Goal: Transaction & Acquisition: Book appointment/travel/reservation

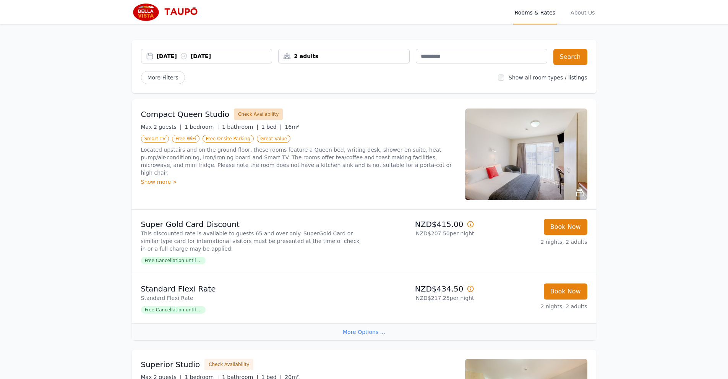
drag, startPoint x: 0, startPoint y: 0, endPoint x: 237, endPoint y: 117, distance: 263.9
click at [237, 117] on button "Check Availability" at bounding box center [258, 114] width 49 height 11
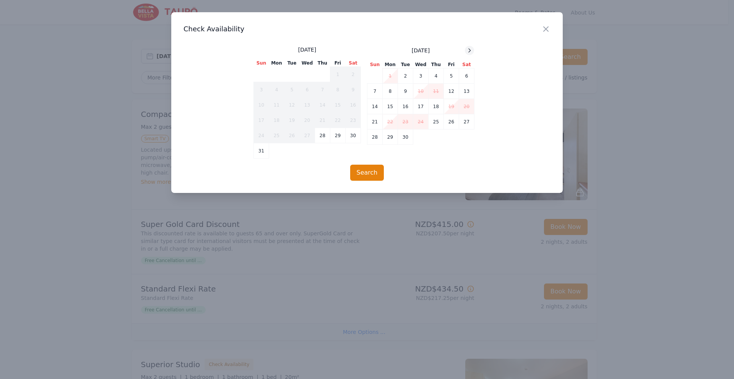
click at [469, 52] on icon at bounding box center [470, 50] width 2 height 3
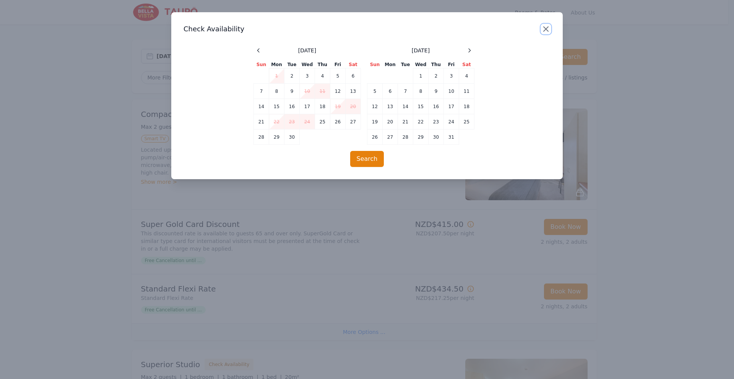
click at [545, 28] on icon "button" at bounding box center [545, 29] width 5 height 5
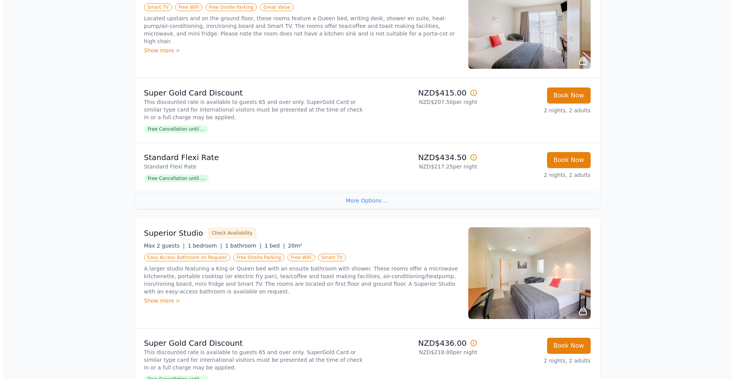
scroll to position [212, 0]
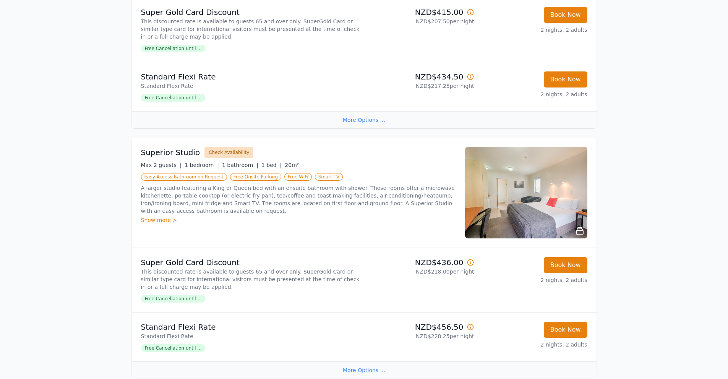
click at [233, 154] on button "Check Availability" at bounding box center [228, 152] width 49 height 11
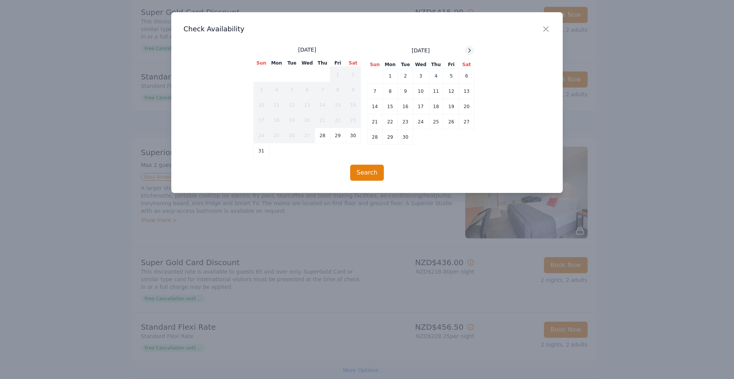
click at [471, 50] on icon at bounding box center [469, 50] width 6 height 6
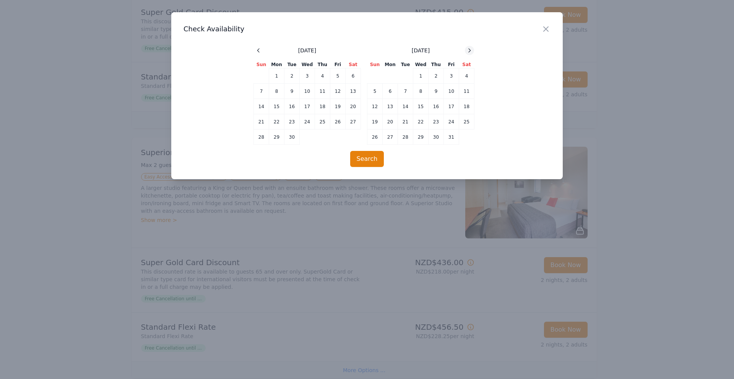
click at [471, 50] on icon at bounding box center [469, 50] width 6 height 6
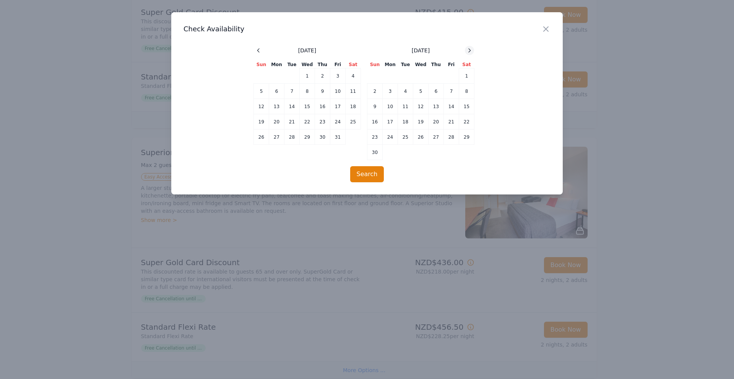
click at [471, 50] on icon at bounding box center [469, 50] width 6 height 6
click at [422, 120] on td "24" at bounding box center [420, 121] width 15 height 15
click at [451, 123] on td "26" at bounding box center [451, 121] width 15 height 15
click at [368, 176] on button "Search" at bounding box center [367, 174] width 34 height 16
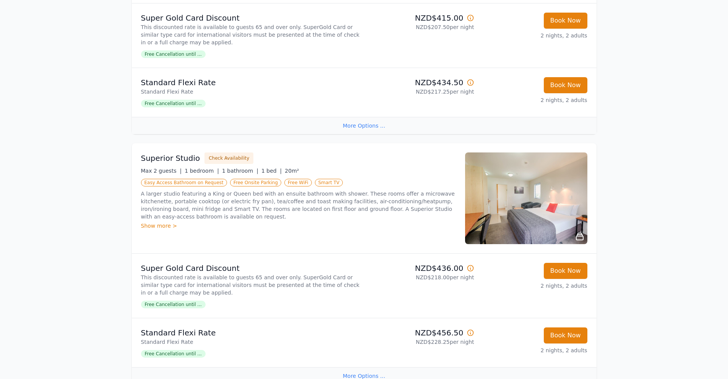
scroll to position [246, 0]
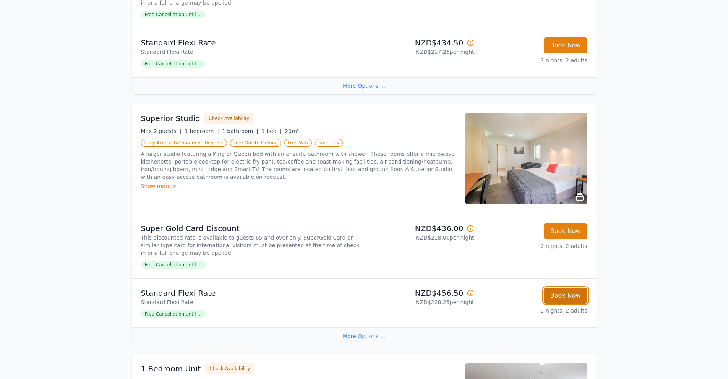
click at [560, 296] on button "Book Now" at bounding box center [566, 296] width 44 height 16
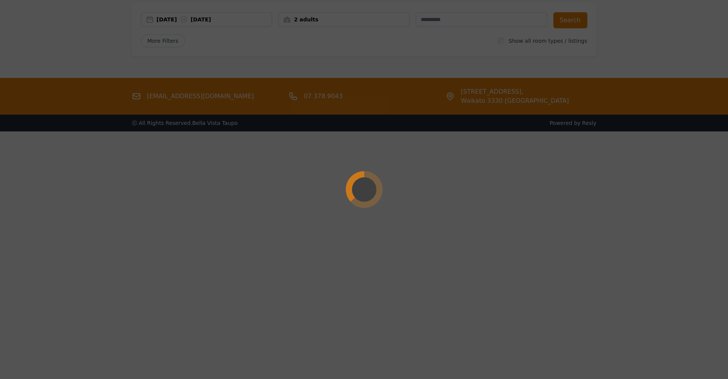
select select "**"
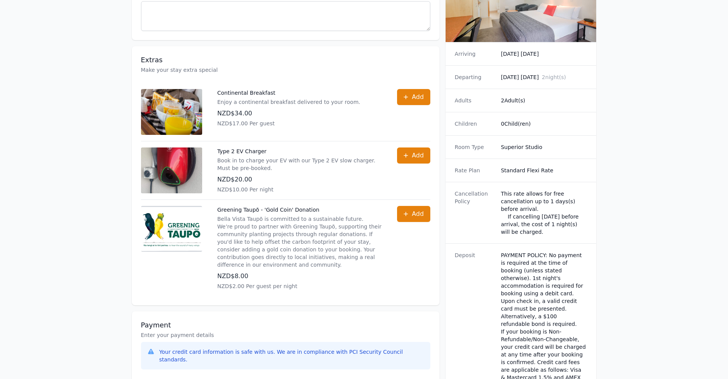
scroll to position [266, 0]
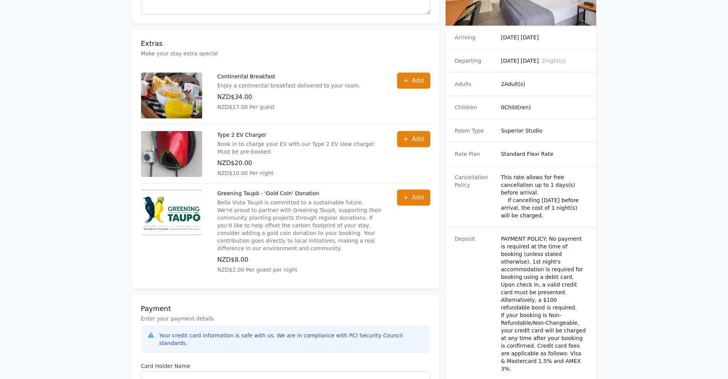
scroll to position [37, 0]
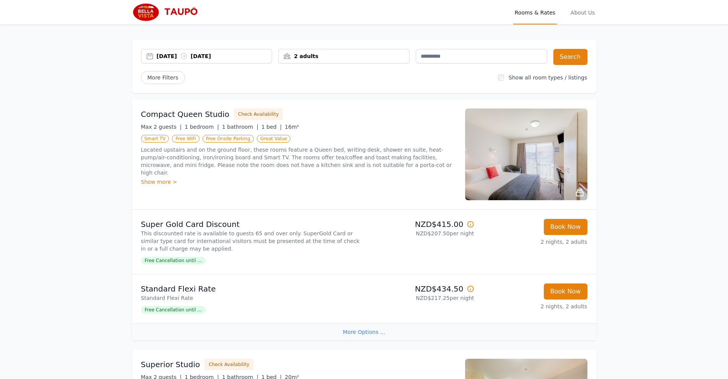
click at [299, 60] on div "2 adults" at bounding box center [344, 56] width 131 height 8
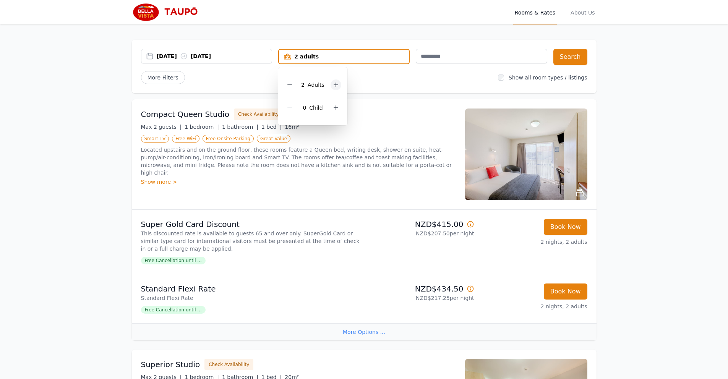
click at [336, 83] on icon at bounding box center [336, 85] width 4 height 4
click at [336, 86] on icon at bounding box center [336, 85] width 6 height 6
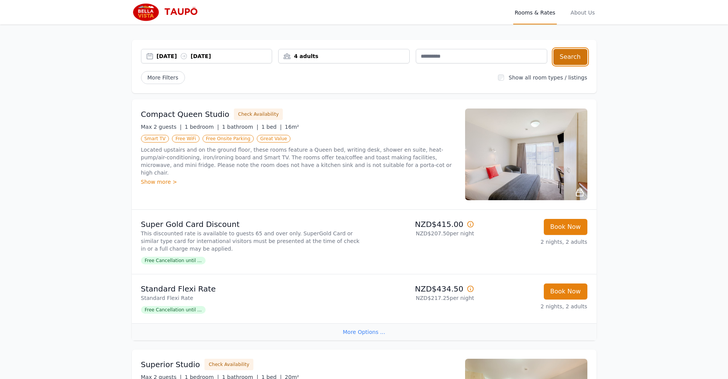
click at [568, 57] on button "Search" at bounding box center [570, 57] width 34 height 16
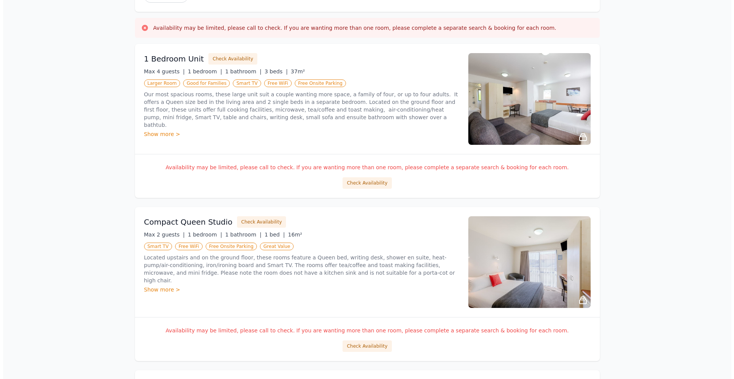
scroll to position [109, 0]
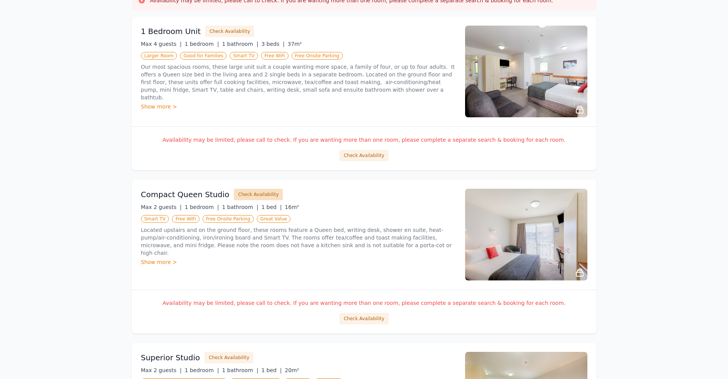
click at [246, 195] on button "Check Availability" at bounding box center [258, 194] width 49 height 11
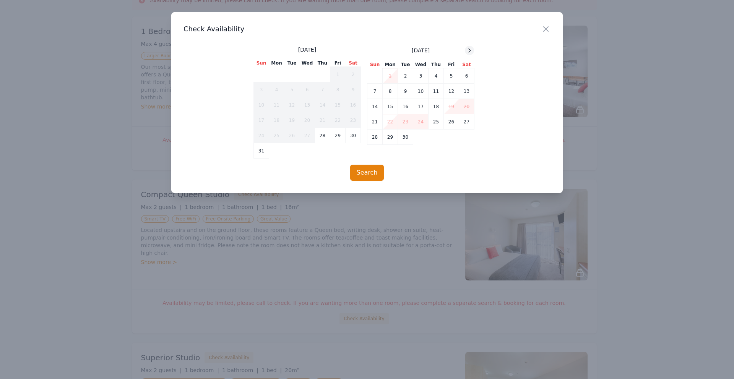
click at [471, 51] on icon at bounding box center [469, 50] width 6 height 6
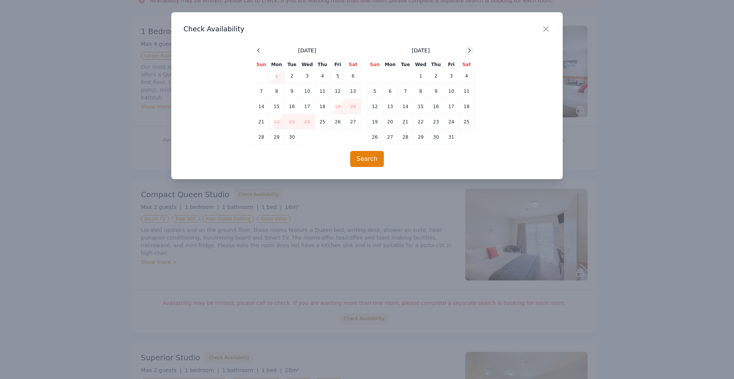
click at [471, 51] on icon at bounding box center [469, 50] width 6 height 6
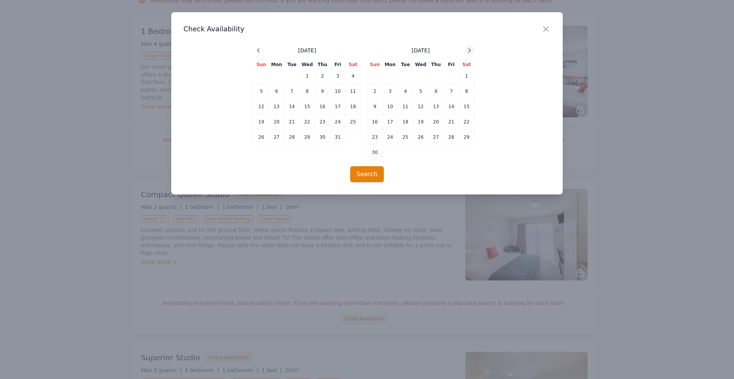
click at [471, 51] on icon at bounding box center [469, 50] width 6 height 6
click at [422, 123] on td "24" at bounding box center [420, 121] width 15 height 15
click at [451, 121] on td "26" at bounding box center [451, 121] width 15 height 15
click at [363, 172] on button "Search" at bounding box center [367, 174] width 34 height 16
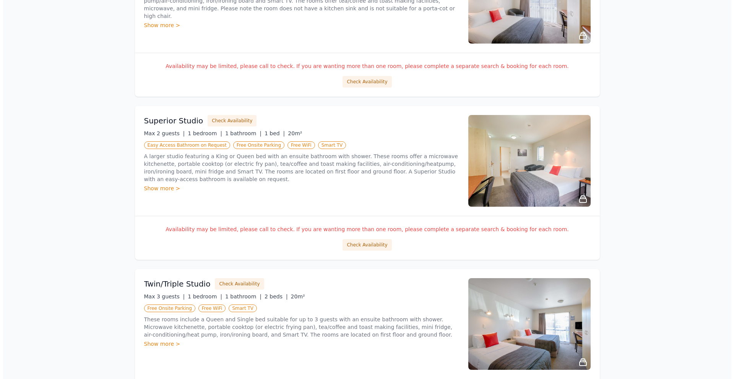
scroll to position [350, 0]
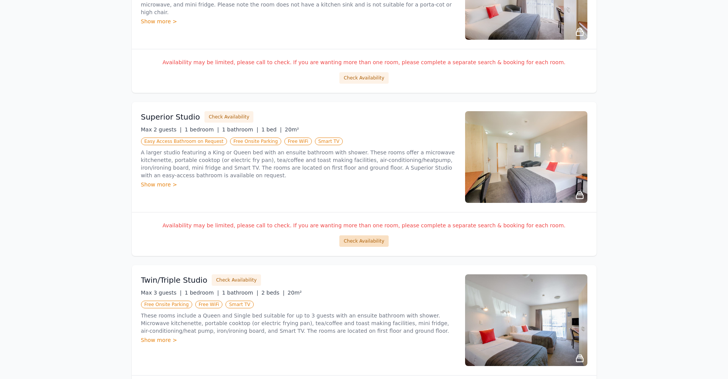
click at [354, 240] on button "Check Availability" at bounding box center [363, 240] width 49 height 11
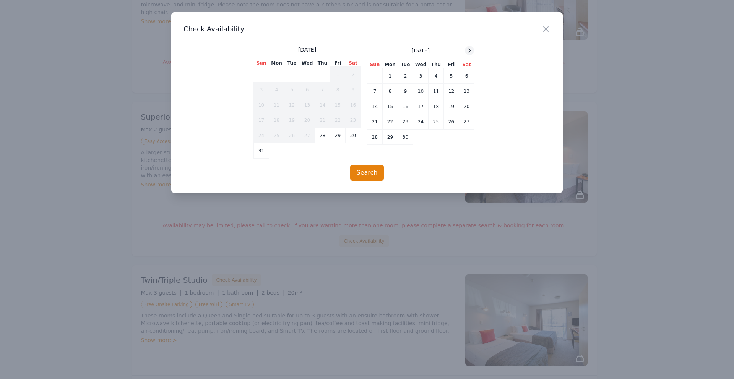
click at [470, 50] on icon at bounding box center [469, 50] width 6 height 6
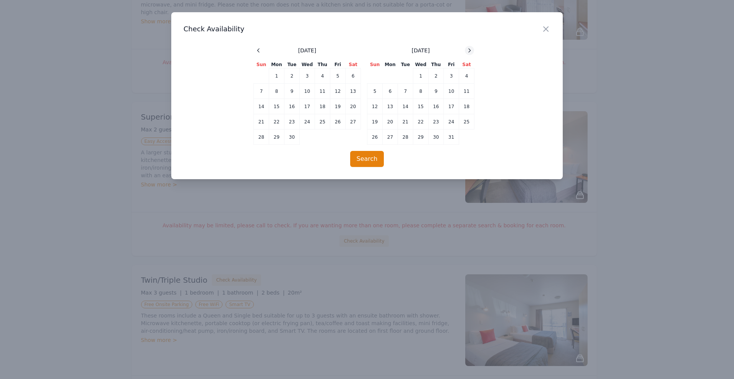
click at [470, 50] on icon at bounding box center [470, 50] width 2 height 3
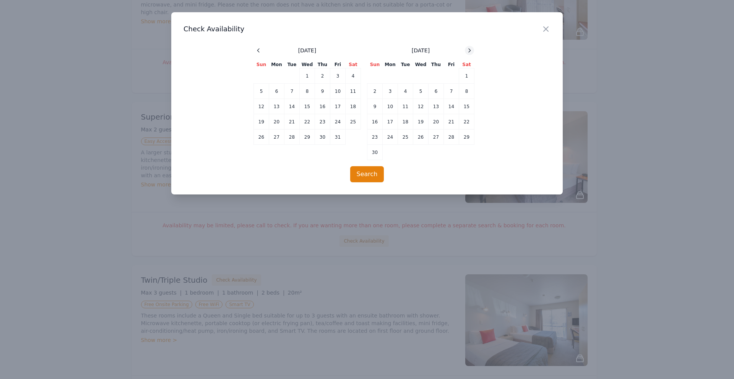
click at [470, 50] on icon at bounding box center [470, 50] width 2 height 3
click at [418, 123] on td "24" at bounding box center [420, 121] width 15 height 15
click at [455, 122] on td "26" at bounding box center [451, 121] width 15 height 15
click at [370, 177] on button "Search" at bounding box center [367, 174] width 34 height 16
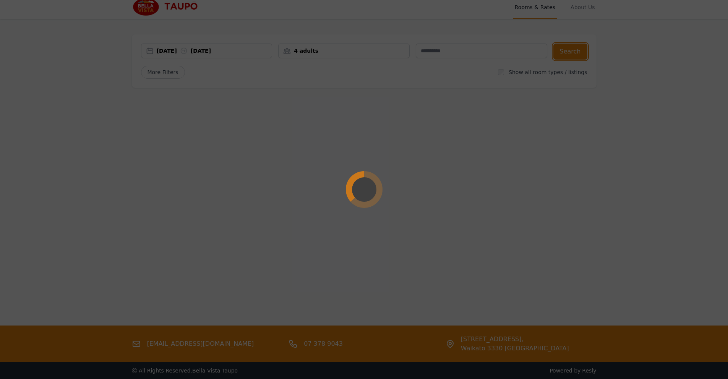
scroll to position [0, 0]
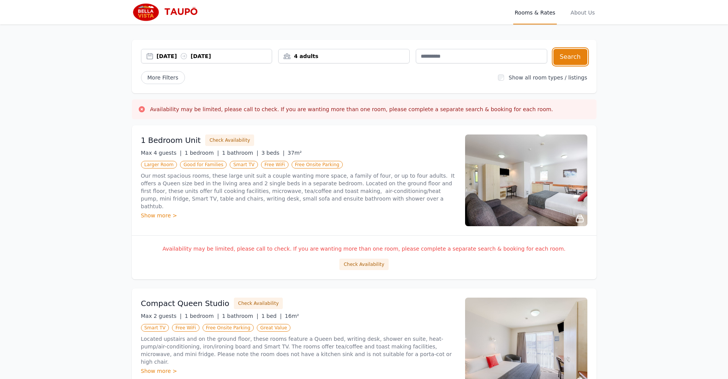
click at [342, 60] on div "4 adults" at bounding box center [343, 56] width 131 height 15
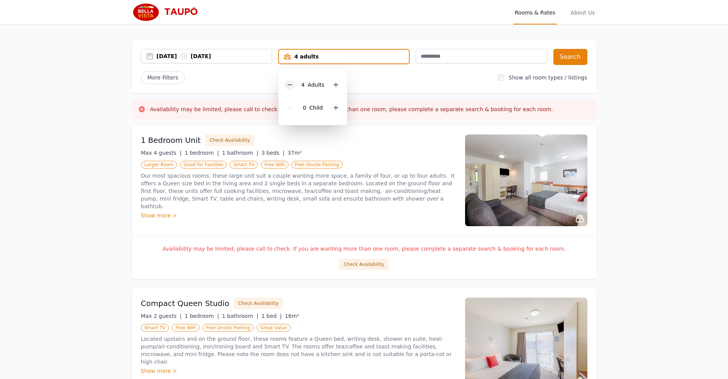
click at [290, 85] on icon at bounding box center [290, 85] width 4 height 0
click at [290, 85] on icon at bounding box center [290, 85] width 6 height 6
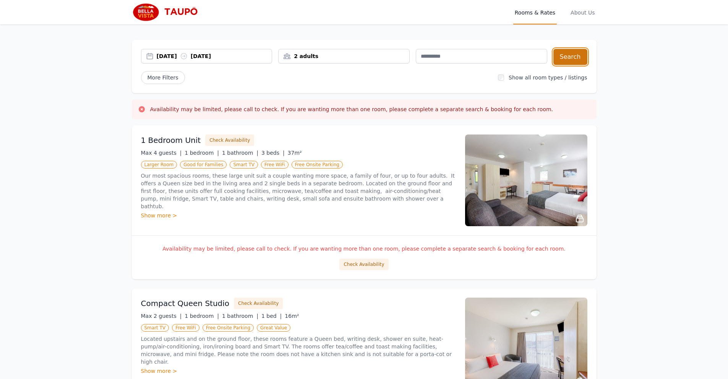
click at [579, 56] on button "Search" at bounding box center [570, 57] width 34 height 16
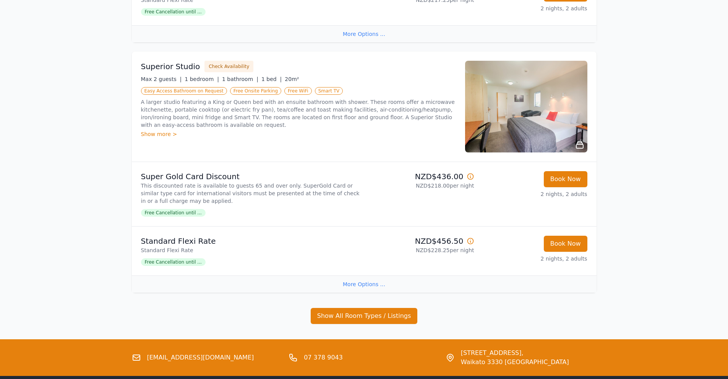
scroll to position [316, 0]
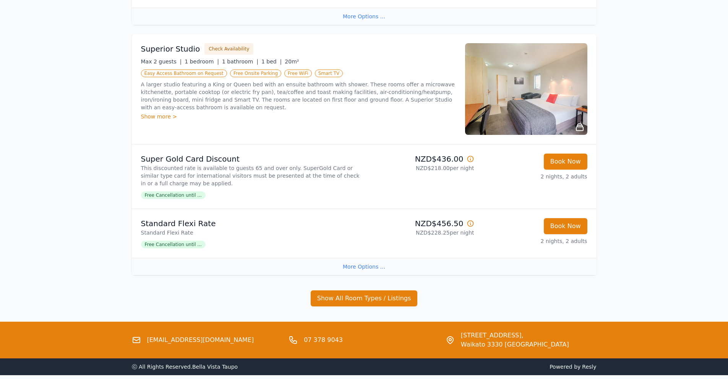
click at [360, 266] on div "More Options ..." at bounding box center [364, 266] width 465 height 17
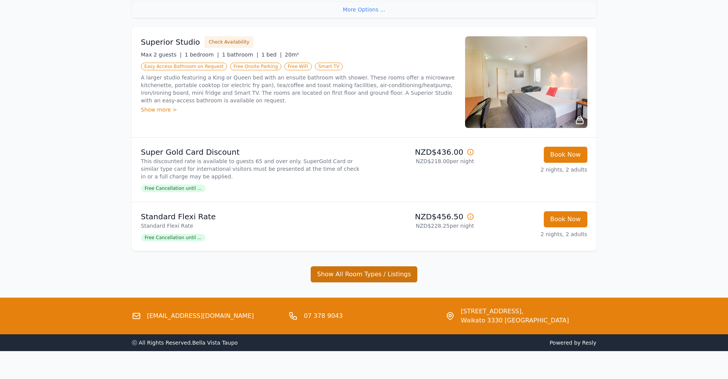
scroll to position [324, 0]
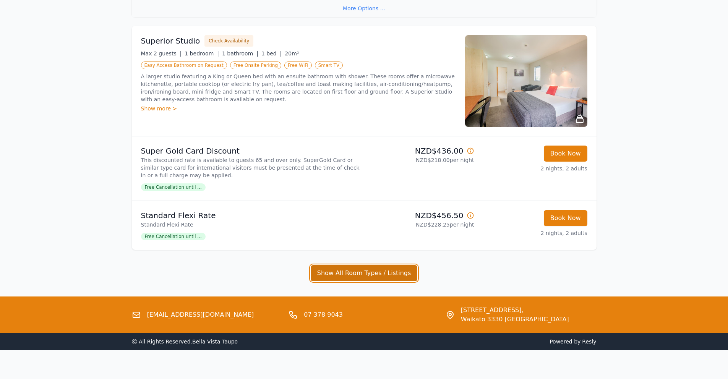
click at [351, 275] on button "Show All Room Types / Listings" at bounding box center [364, 273] width 107 height 16
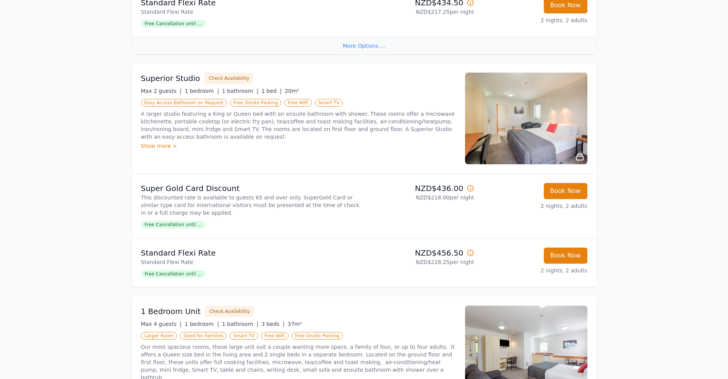
scroll to position [271, 0]
